Goal: Task Accomplishment & Management: Manage account settings

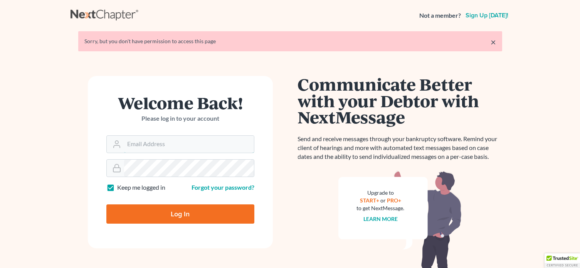
type input "[EMAIL_ADDRESS][DOMAIN_NAME]"
click at [185, 221] on input "Log In" at bounding box center [180, 213] width 148 height 19
type input "Thinking..."
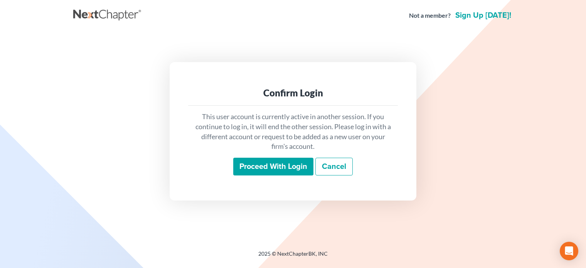
click at [277, 167] on input "Proceed with login" at bounding box center [273, 167] width 80 height 18
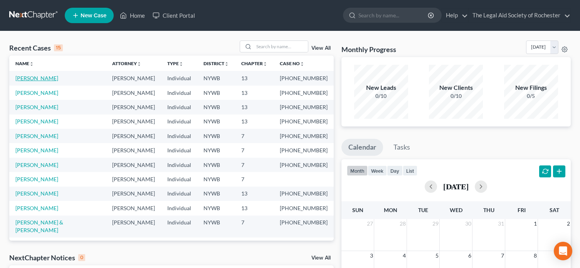
click at [38, 78] on link "Brinson, Shonta" at bounding box center [36, 78] width 43 height 7
select select "6"
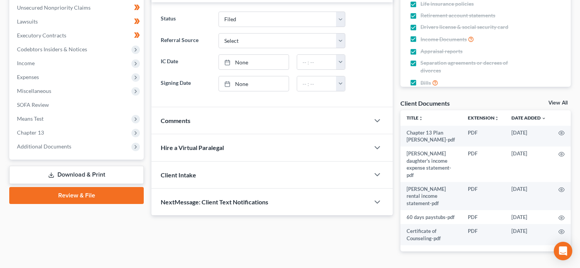
scroll to position [193, 0]
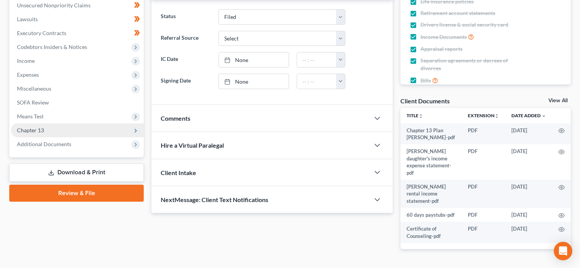
click at [108, 128] on span "Chapter 13" at bounding box center [77, 130] width 133 height 14
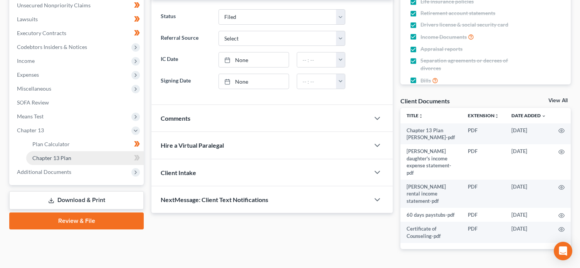
click at [110, 155] on link "Chapter 13 Plan" at bounding box center [85, 158] width 118 height 14
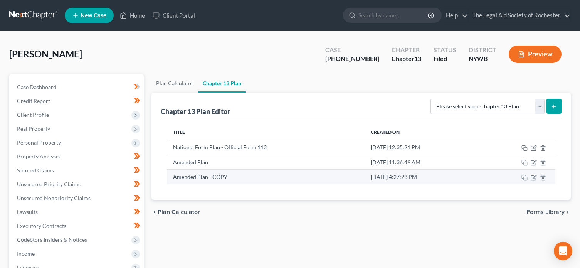
click at [401, 177] on td "Aug 5, 2025 4:27:23 PM" at bounding box center [423, 177] width 116 height 15
click at [534, 178] on icon "button" at bounding box center [534, 176] width 3 height 3
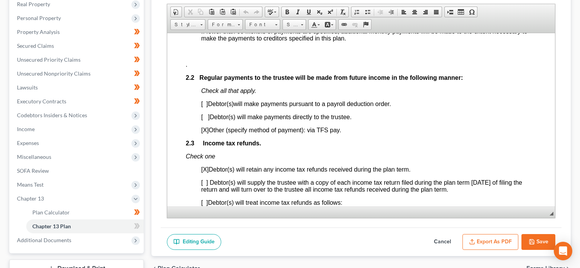
scroll to position [131, 0]
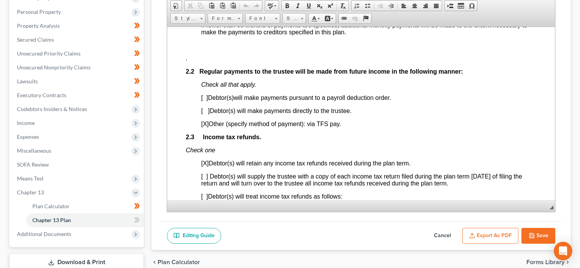
click at [533, 235] on icon "button" at bounding box center [532, 236] width 6 height 6
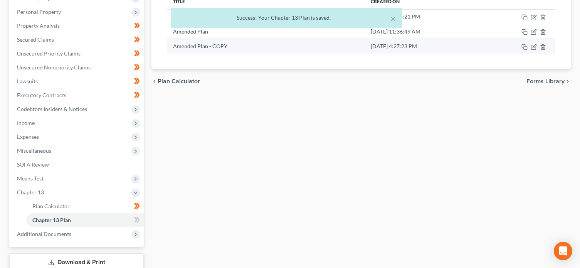
click at [217, 49] on td "Amended Plan - COPY" at bounding box center [266, 46] width 198 height 15
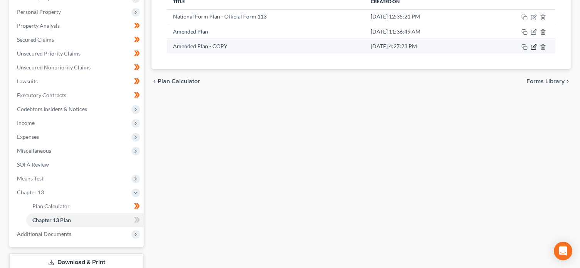
click at [535, 48] on icon "button" at bounding box center [534, 47] width 6 height 6
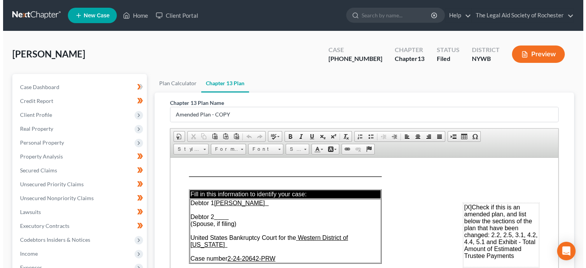
scroll to position [184, 0]
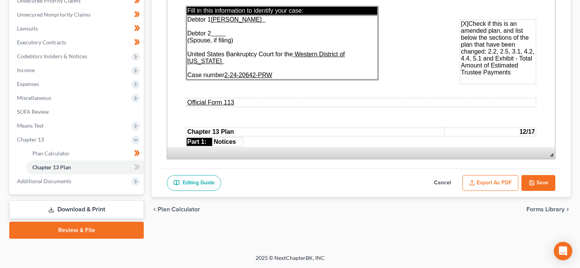
click at [497, 186] on button "Export as PDF" at bounding box center [491, 183] width 56 height 16
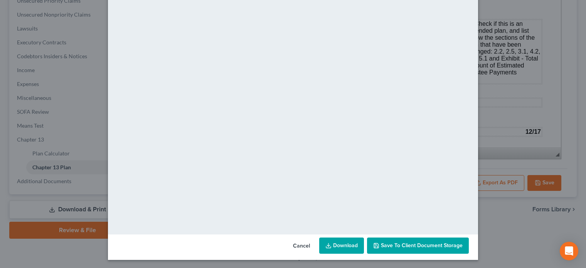
scroll to position [55, 0]
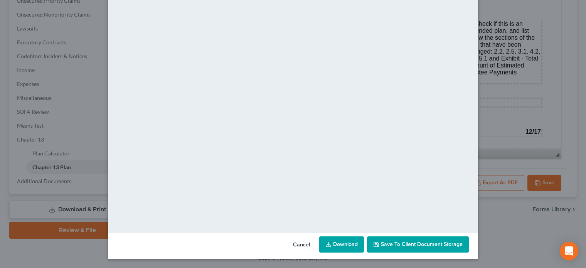
click at [347, 242] on link "Download" at bounding box center [341, 244] width 45 height 16
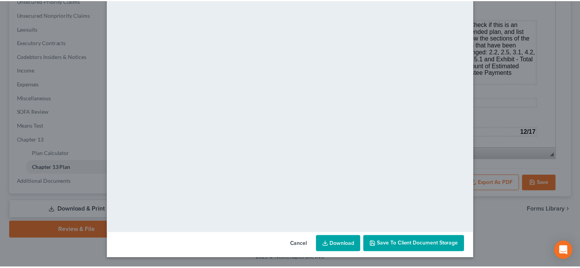
scroll to position [0, 0]
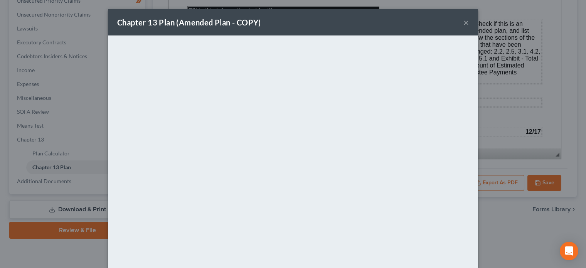
click at [465, 25] on button "×" at bounding box center [466, 22] width 5 height 9
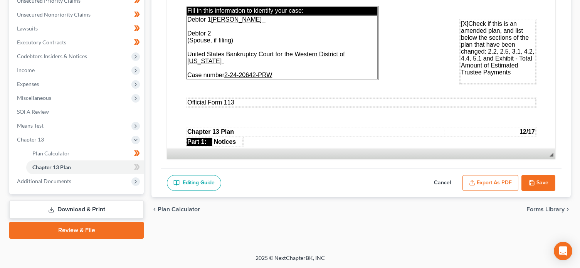
click at [532, 183] on icon "button" at bounding box center [532, 183] width 6 height 6
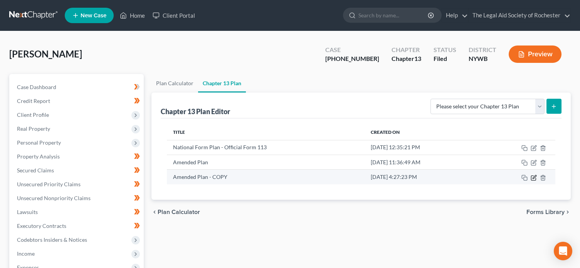
click at [535, 179] on icon "button" at bounding box center [534, 178] width 6 height 6
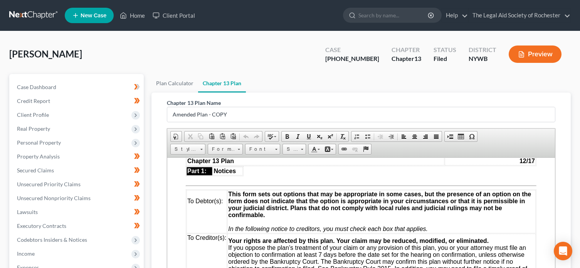
scroll to position [39, 0]
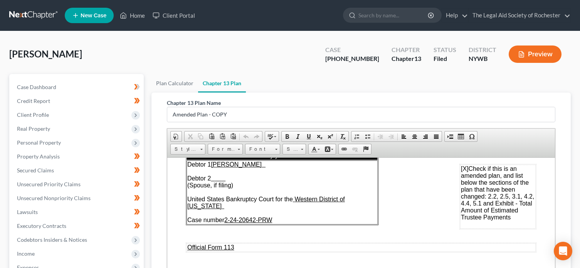
click at [481, 196] on span "[X] Check if this is an amended plan, and list below the sections of the plan t…" at bounding box center [497, 192] width 73 height 55
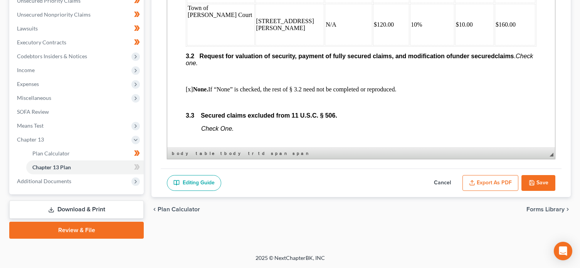
scroll to position [1062, 0]
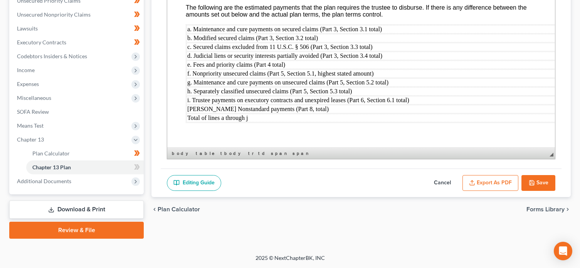
drag, startPoint x: 552, startPoint y: 40, endPoint x: 726, endPoint y: 93, distance: 182.3
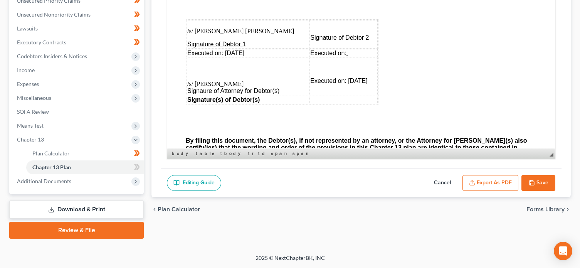
scroll to position [2333, 0]
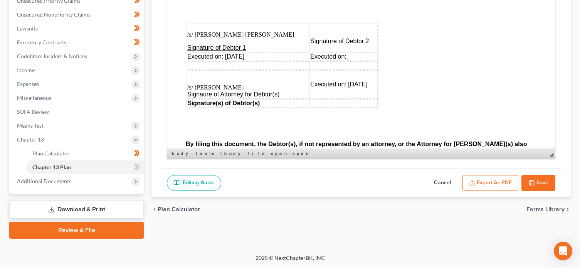
drag, startPoint x: 226, startPoint y: 55, endPoint x: 283, endPoint y: 57, distance: 57.1
click at [283, 57] on td "Executed on: January 15, 2025" at bounding box center [248, 56] width 123 height 8
drag, startPoint x: 188, startPoint y: 34, endPoint x: 260, endPoint y: 31, distance: 72.2
click at [260, 31] on p "/s/ Shonta Reneee Brinson" at bounding box center [247, 31] width 121 height 14
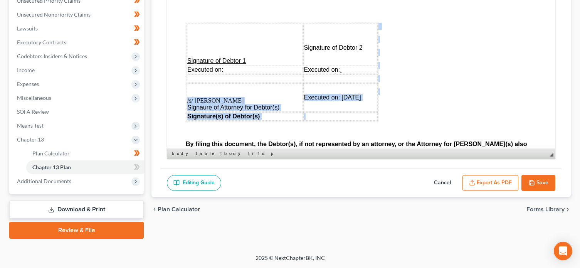
drag, startPoint x: 234, startPoint y: 99, endPoint x: 184, endPoint y: 93, distance: 49.7
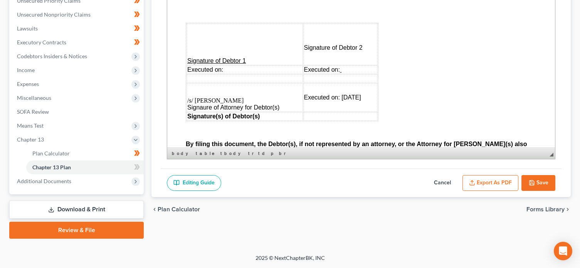
click at [234, 91] on p at bounding box center [244, 87] width 115 height 7
drag, startPoint x: 237, startPoint y: 98, endPoint x: 186, endPoint y: 96, distance: 51.4
click at [186, 96] on table "Signature of Debtor 1 Signature of Debtor 2 Executed on: Executed on: /s/ Kevin…" at bounding box center [282, 72] width 193 height 99
drag, startPoint x: 325, startPoint y: 97, endPoint x: 371, endPoint y: 96, distance: 45.5
click at [361, 96] on span "Executed on: January 15, 2025" at bounding box center [332, 97] width 57 height 7
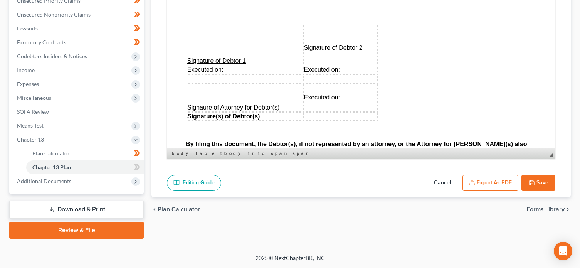
click at [546, 181] on button "Save" at bounding box center [539, 183] width 34 height 16
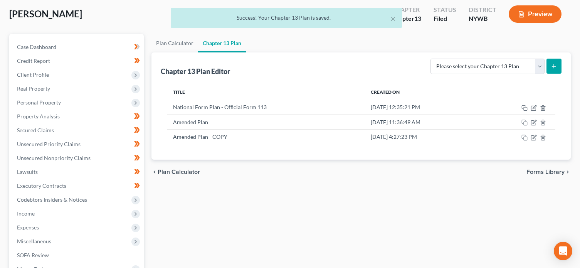
scroll to position [29, 0]
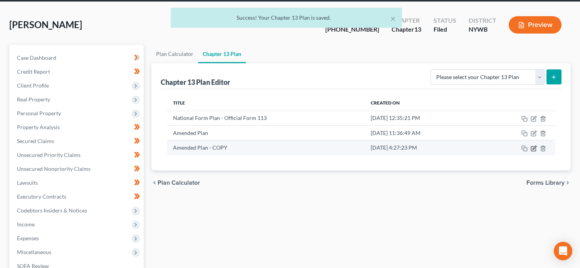
click at [535, 147] on icon "button" at bounding box center [534, 148] width 6 height 6
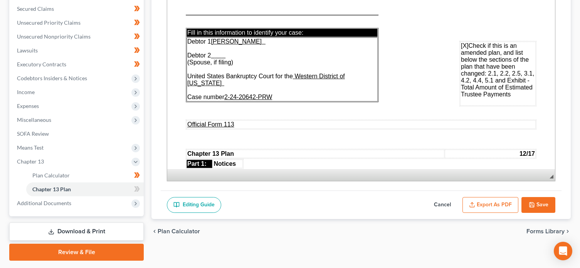
scroll to position [184, 0]
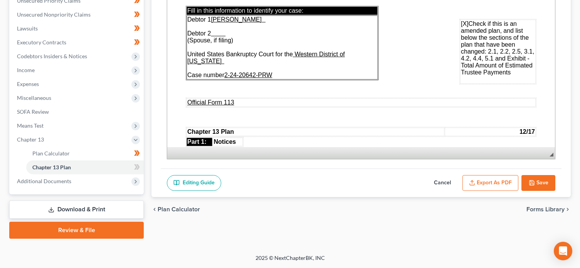
click at [495, 183] on button "Export as PDF" at bounding box center [491, 183] width 56 height 16
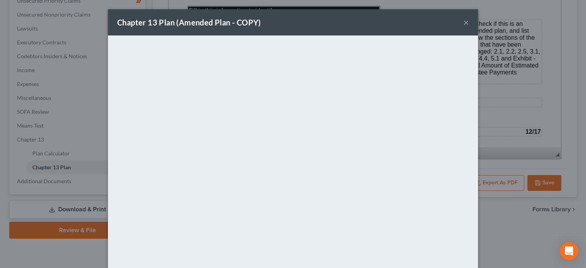
click at [464, 22] on button "×" at bounding box center [466, 22] width 5 height 9
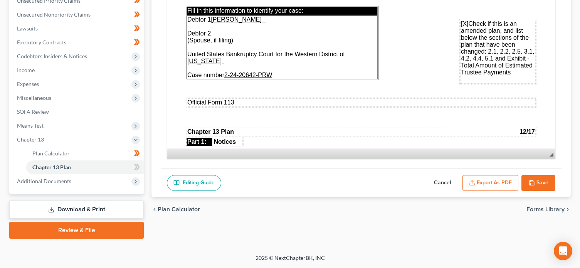
click at [535, 184] on button "Save" at bounding box center [539, 183] width 34 height 16
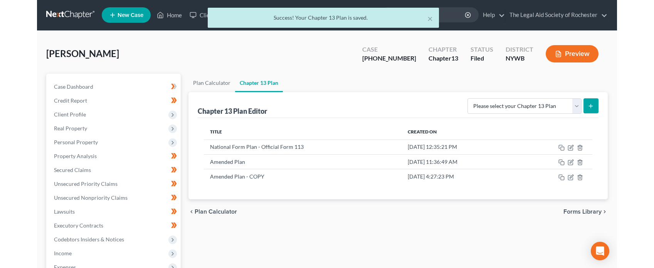
scroll to position [0, 0]
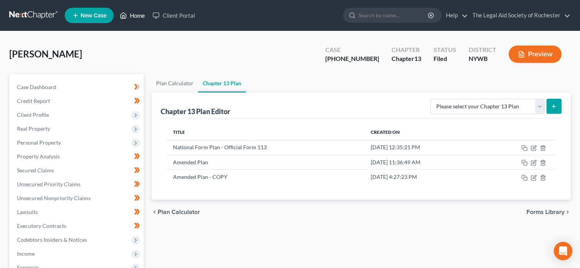
click at [133, 15] on link "Home" at bounding box center [132, 15] width 33 height 14
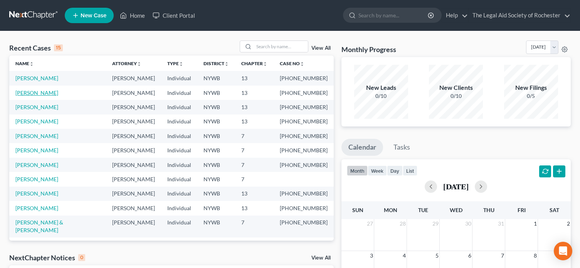
click at [33, 93] on link "Elliott, Randall" at bounding box center [36, 92] width 43 height 7
